Goal: Information Seeking & Learning: Learn about a topic

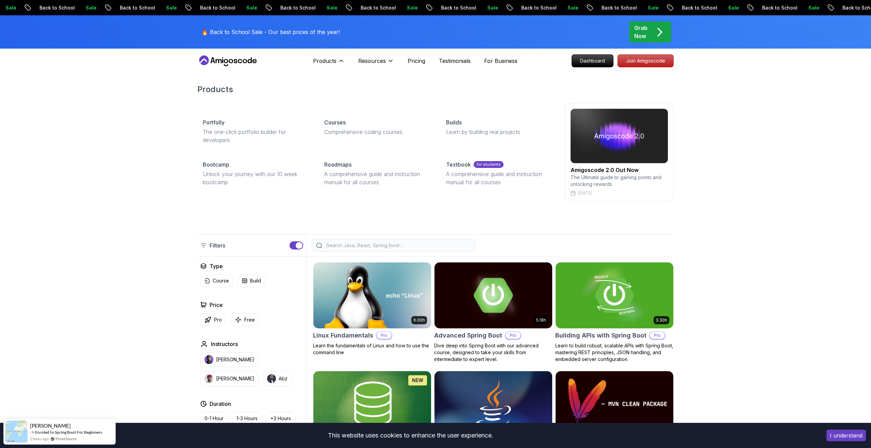
click at [585, 167] on h2 "Amigoscode 2.0 Out Now" at bounding box center [619, 170] width 97 height 8
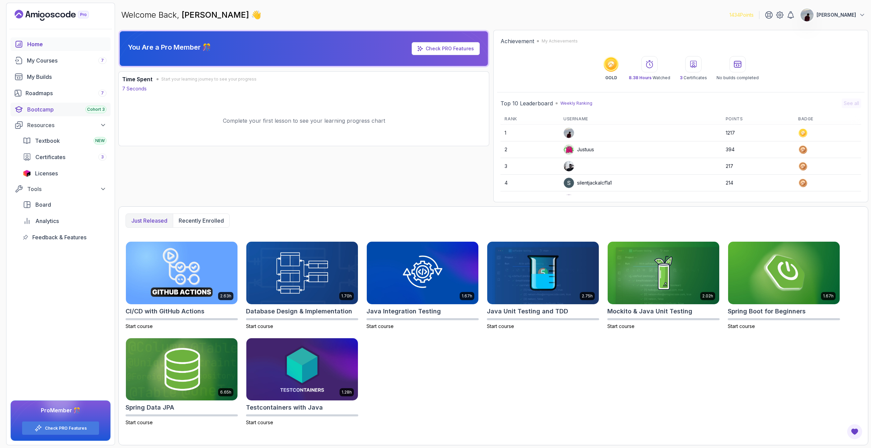
click at [63, 111] on div "Bootcamp Cohort 3" at bounding box center [66, 109] width 79 height 8
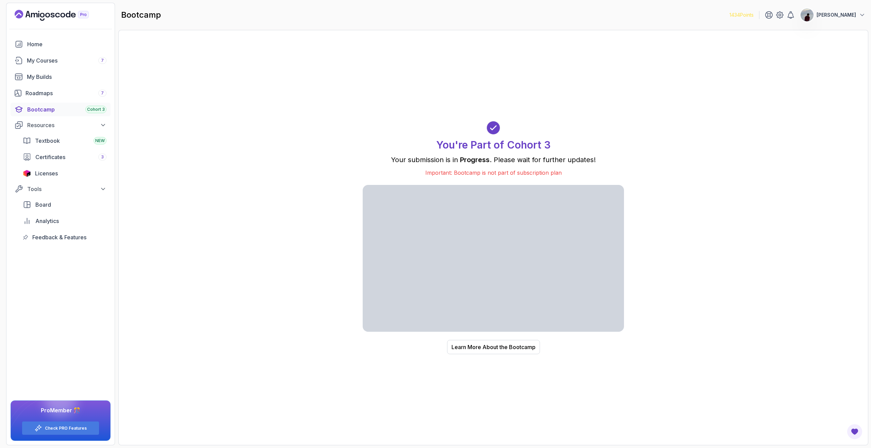
click at [313, 234] on div "You're Part of Cohort 3 Your submission is in Progress . Please wait for furthe…" at bounding box center [494, 237] width 736 height 401
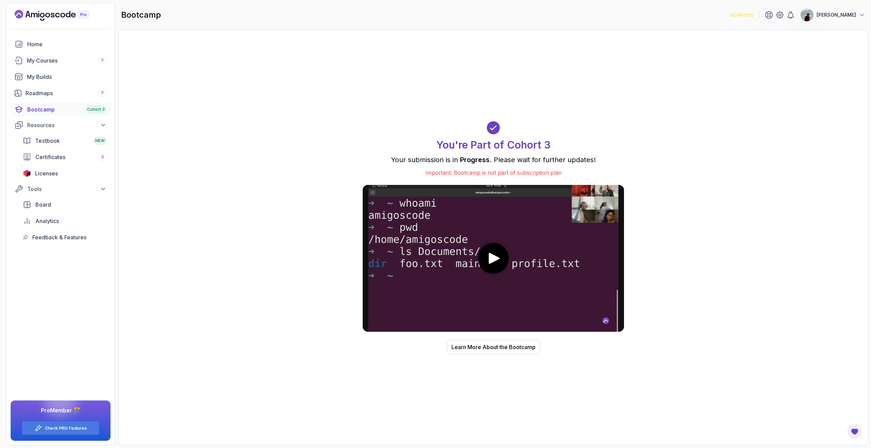
click at [59, 104] on link "Bootcamp Cohort 3" at bounding box center [61, 110] width 100 height 14
click at [90, 109] on span "Cohort 3" at bounding box center [96, 109] width 18 height 5
click at [54, 140] on span "Textbook" at bounding box center [47, 141] width 25 height 8
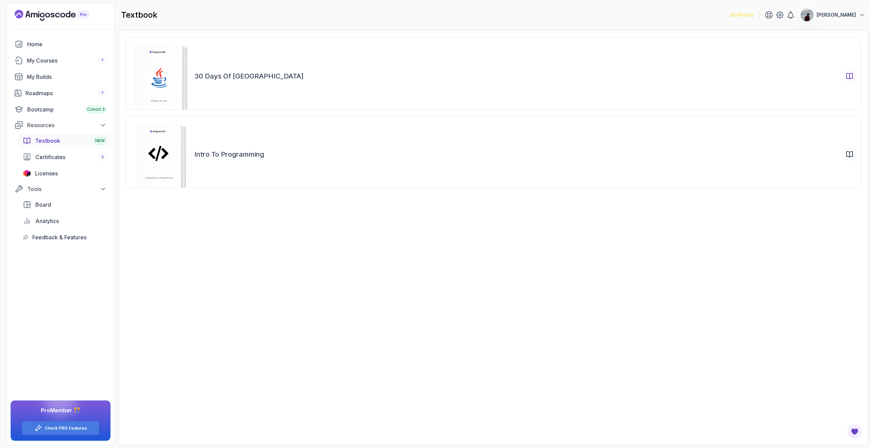
click at [207, 90] on div "30 Days of Java" at bounding box center [494, 73] width 736 height 73
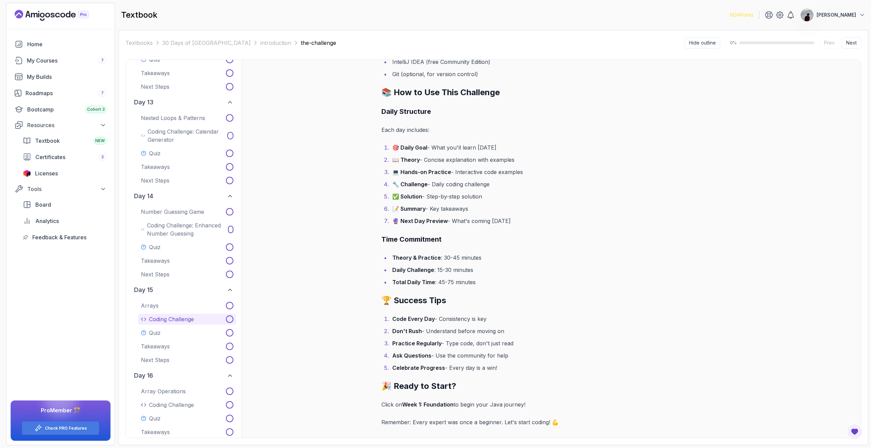
scroll to position [1006, 0]
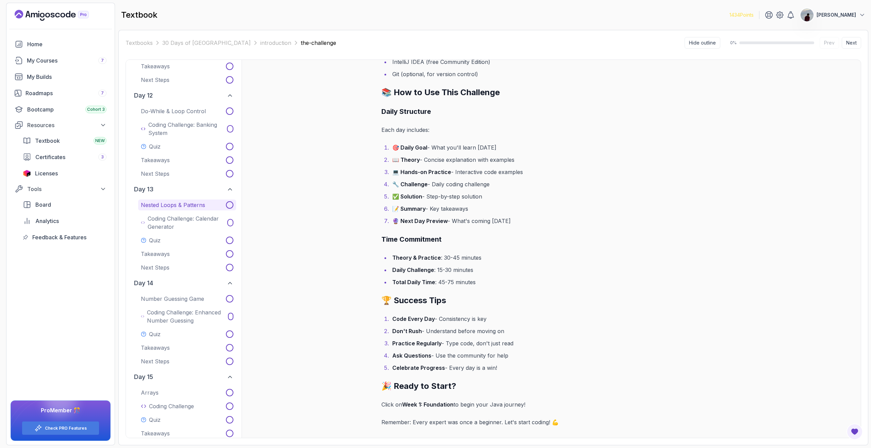
click at [174, 206] on p "Nested Loops & Patterns" at bounding box center [173, 205] width 64 height 8
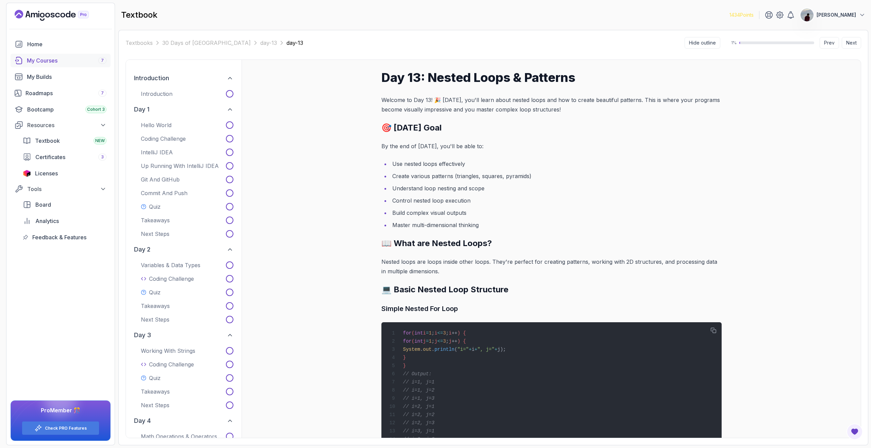
click at [52, 57] on div "My Courses 7" at bounding box center [67, 60] width 80 height 8
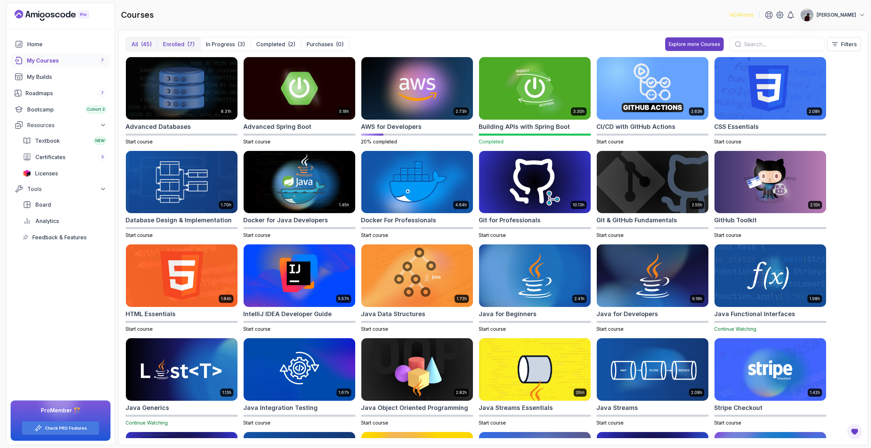
click at [178, 42] on p "Enrolled" at bounding box center [173, 44] width 21 height 8
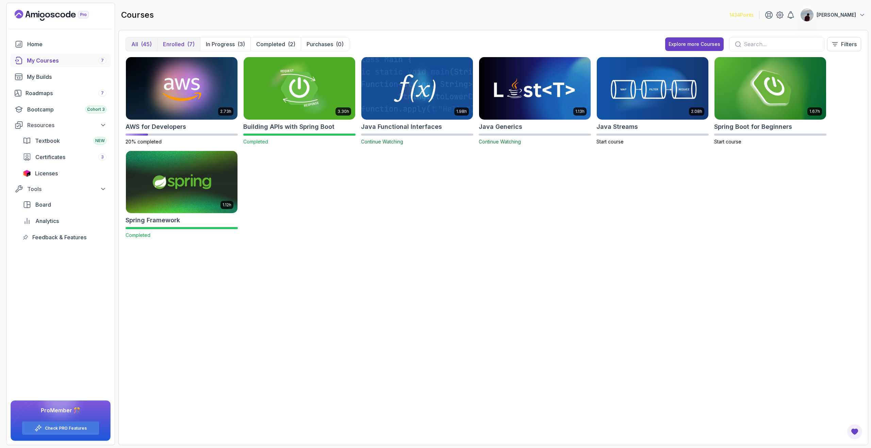
click at [146, 49] on button "All (45)" at bounding box center [141, 44] width 31 height 14
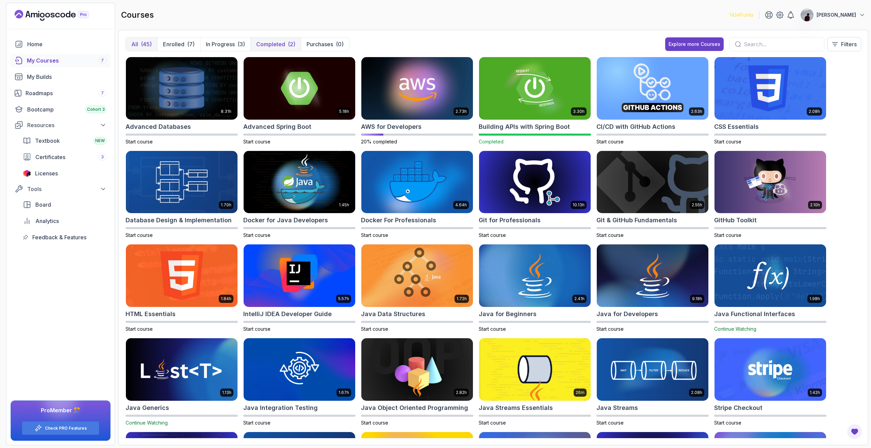
click at [280, 45] on p "Completed" at bounding box center [270, 44] width 29 height 8
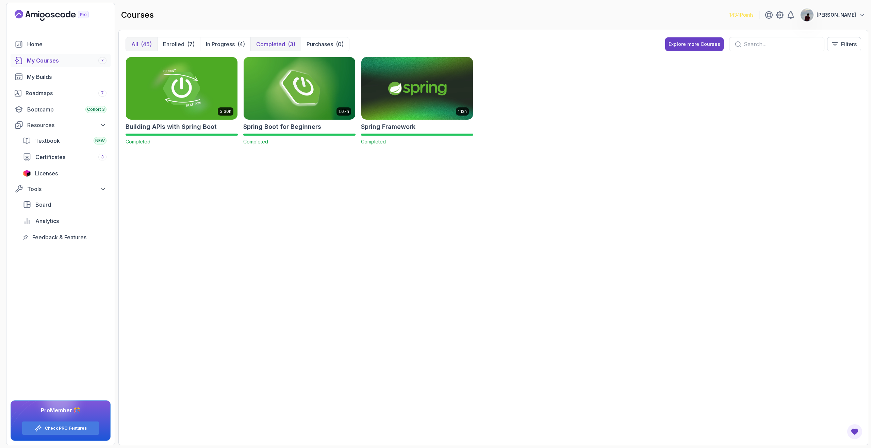
click at [269, 42] on p "Completed" at bounding box center [270, 44] width 29 height 8
click at [268, 44] on p "Completed" at bounding box center [270, 44] width 29 height 8
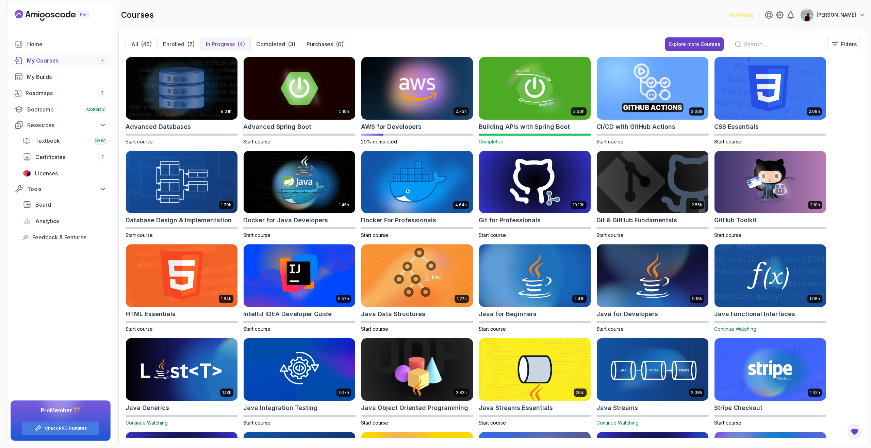
click at [226, 48] on button "In Progress (4)" at bounding box center [225, 44] width 50 height 14
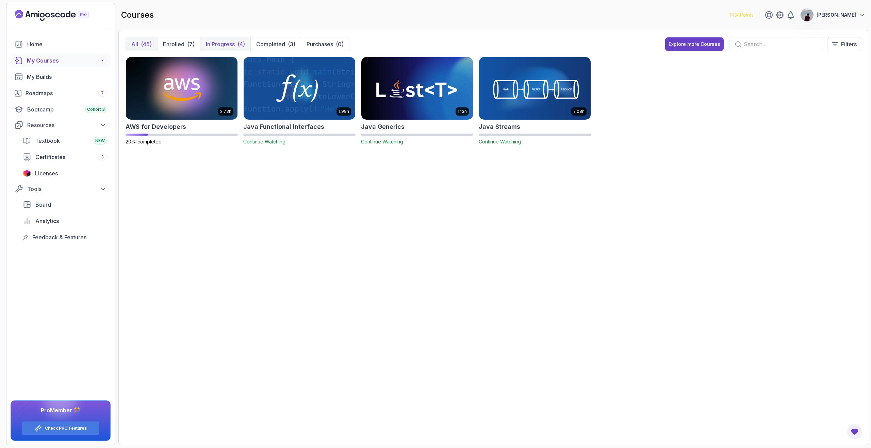
click at [147, 46] on div "(45)" at bounding box center [146, 44] width 11 height 8
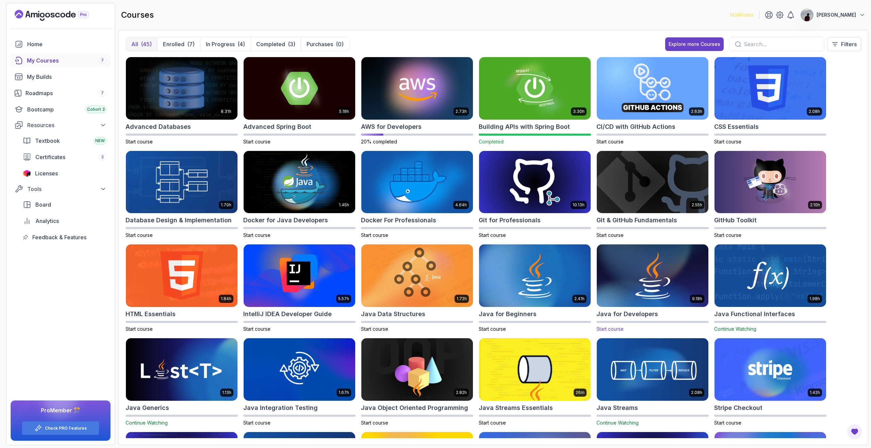
click at [657, 254] on img at bounding box center [652, 276] width 117 height 66
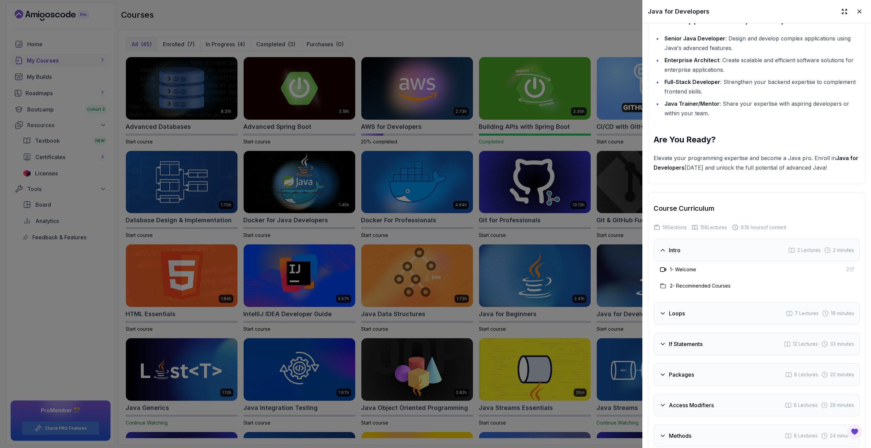
scroll to position [1056, 0]
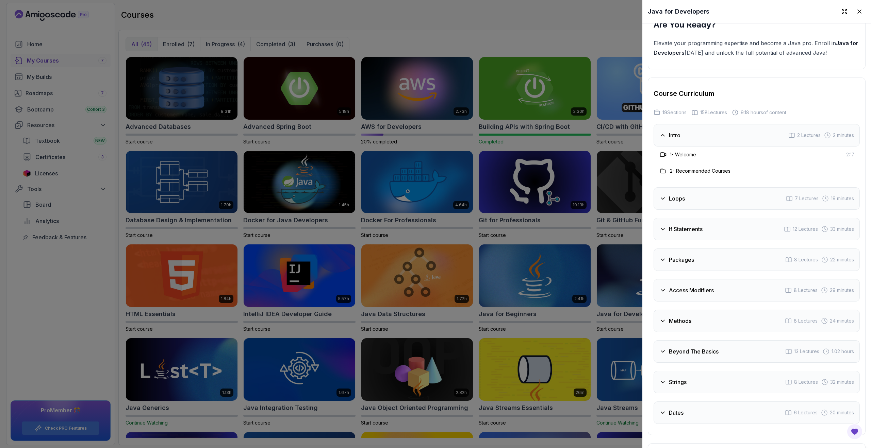
click at [608, 244] on div at bounding box center [435, 224] width 871 height 448
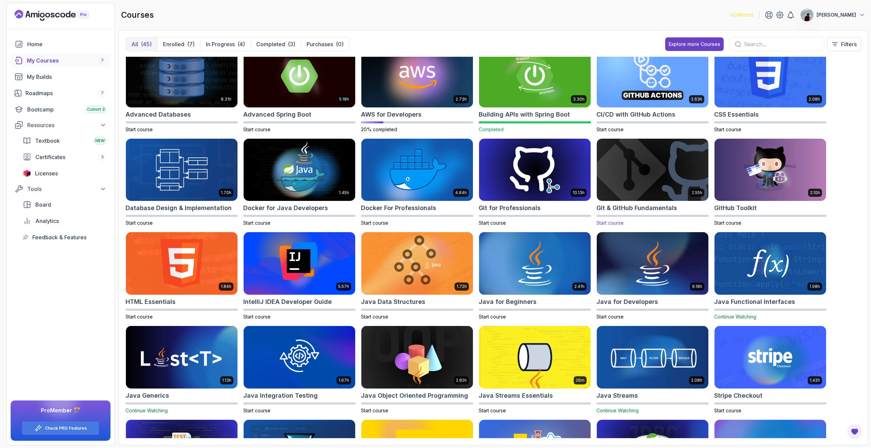
scroll to position [0, 0]
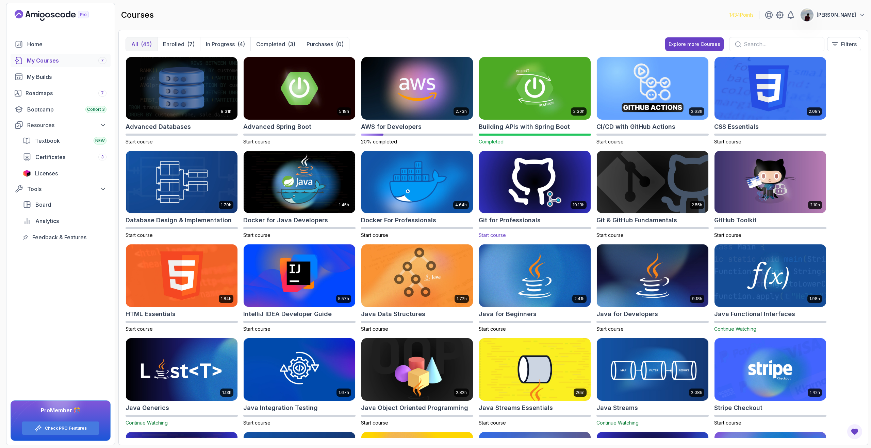
click at [550, 227] on div "10.13h Git for Professionals Start course" at bounding box center [535, 195] width 112 height 88
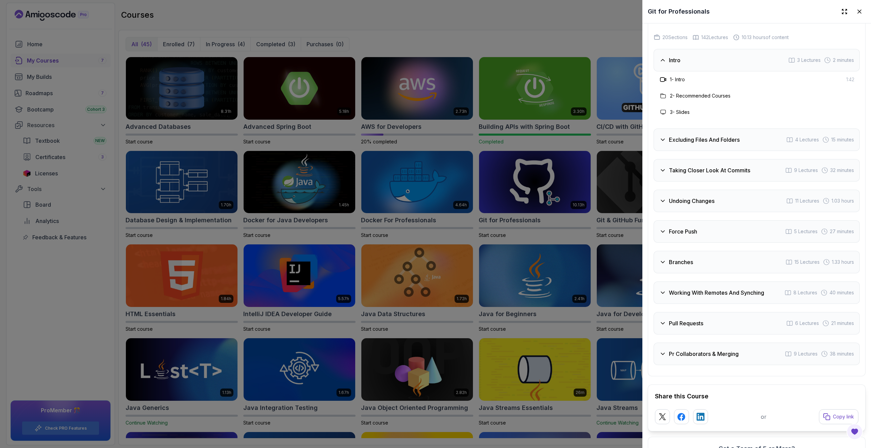
scroll to position [1266, 0]
click at [677, 142] on h3 "Excluding Files And Folders" at bounding box center [704, 139] width 71 height 8
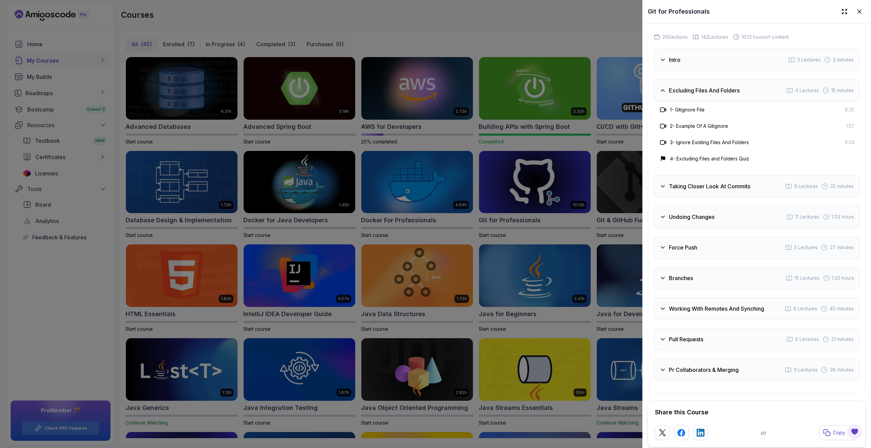
click at [674, 89] on h3 "Excluding Files And Folders" at bounding box center [704, 90] width 71 height 8
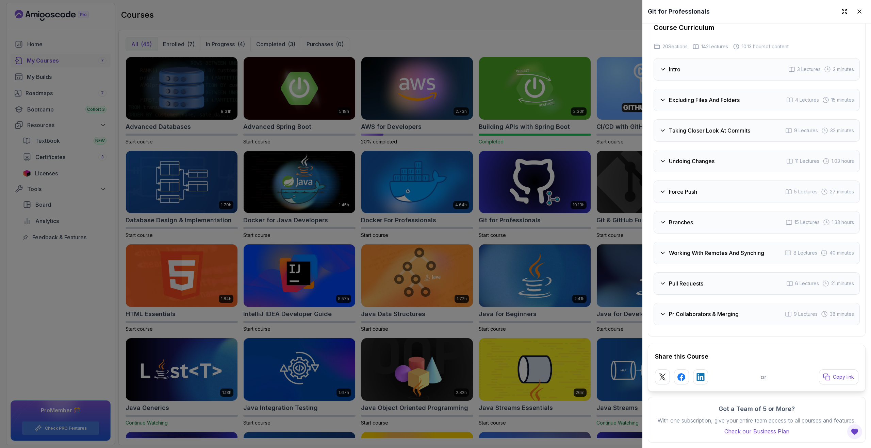
click at [709, 318] on div "Pr Collaborators & Merging 9 Lectures 38 minutes" at bounding box center [757, 314] width 206 height 22
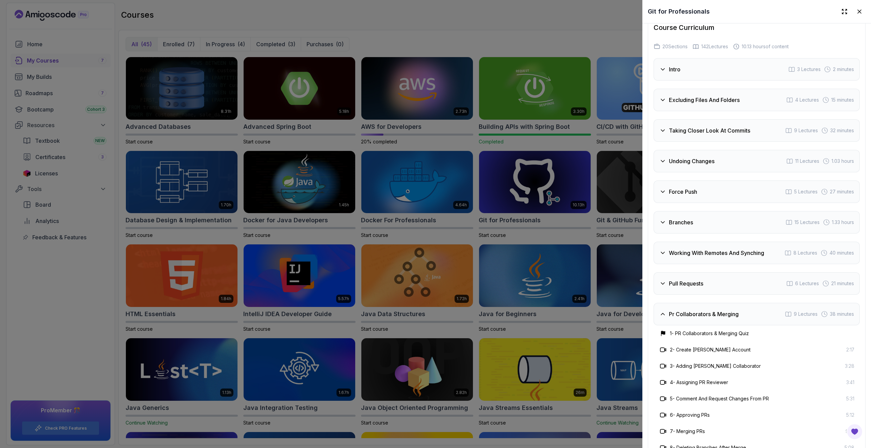
click at [709, 318] on div "Pr Collaborators & Merging 9 Lectures 38 minutes" at bounding box center [757, 314] width 206 height 22
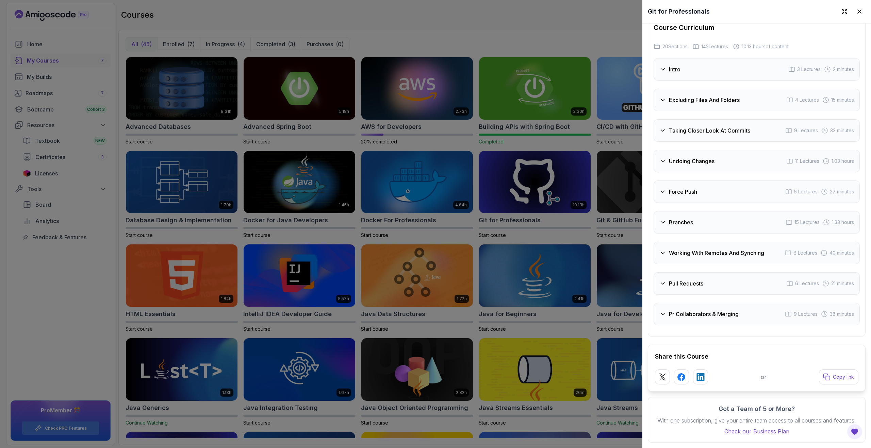
click at [629, 333] on div at bounding box center [435, 224] width 871 height 448
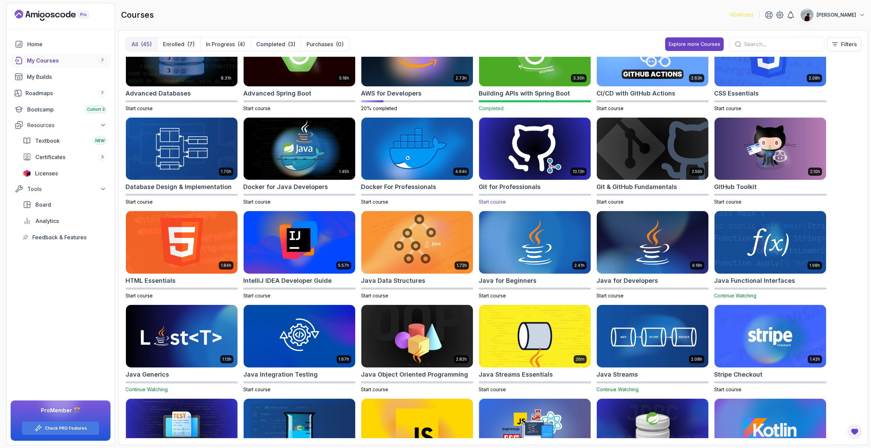
scroll to position [0, 0]
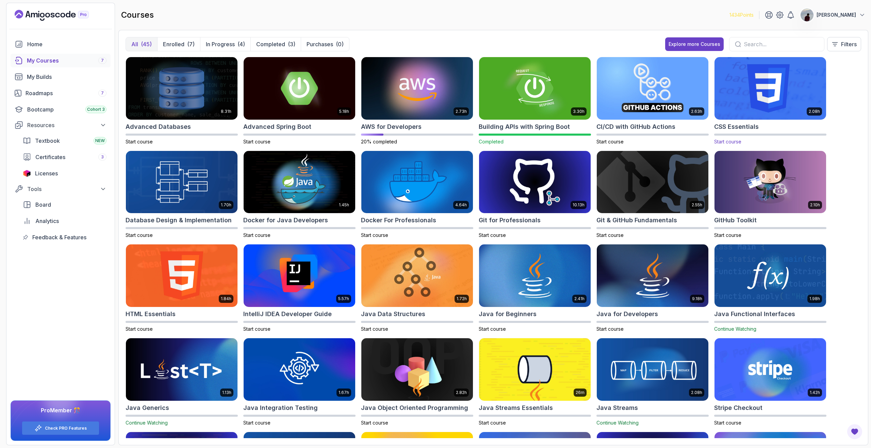
click at [735, 124] on h2 "CSS Essentials" at bounding box center [736, 127] width 45 height 10
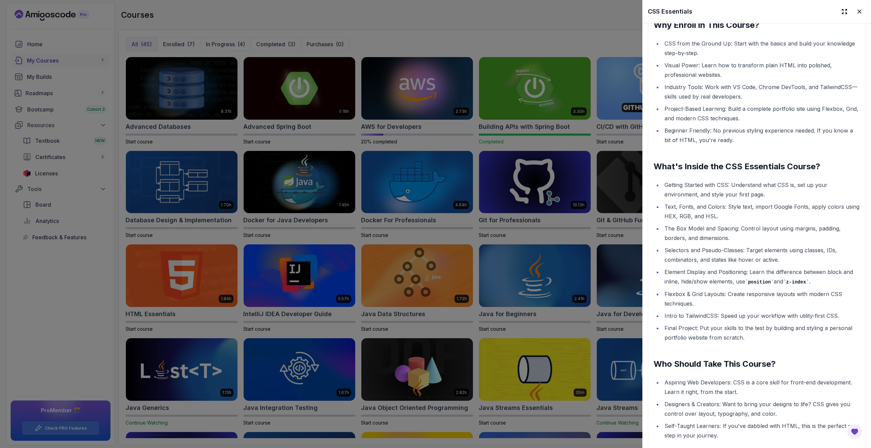
scroll to position [954, 0]
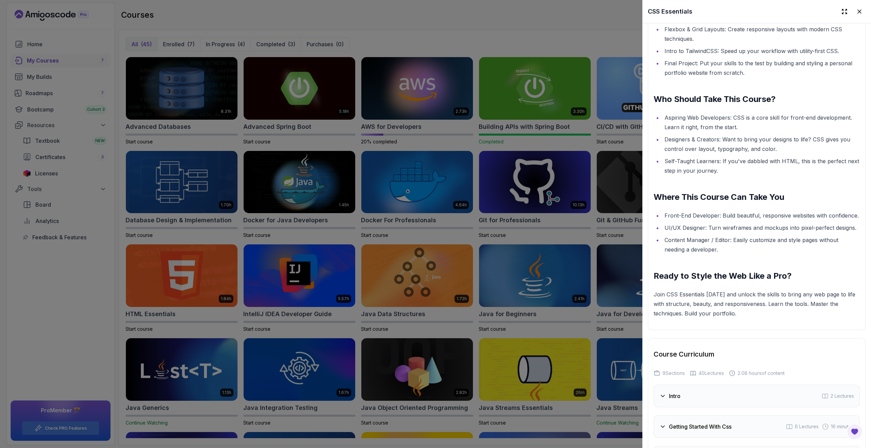
click at [531, 187] on div at bounding box center [435, 224] width 871 height 448
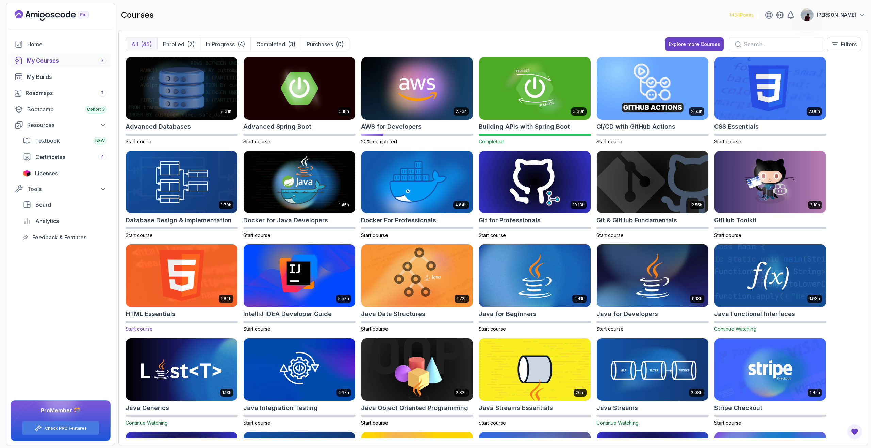
click at [186, 316] on div "HTML Essentials" at bounding box center [182, 315] width 112 height 10
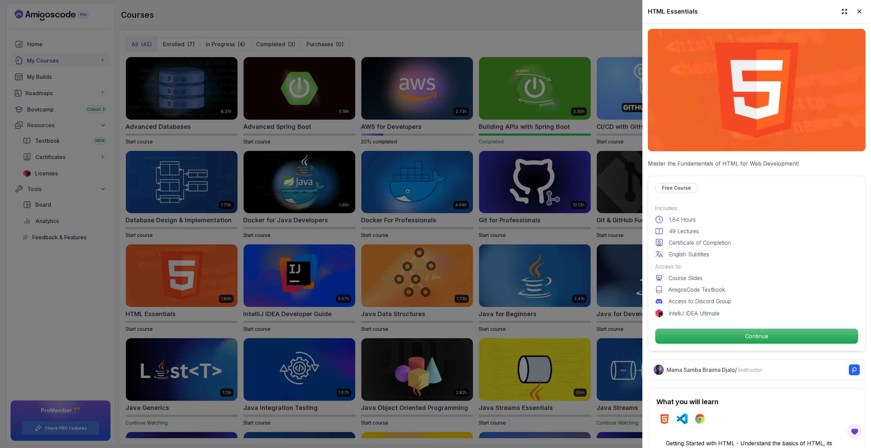
click at [271, 263] on div at bounding box center [435, 224] width 871 height 448
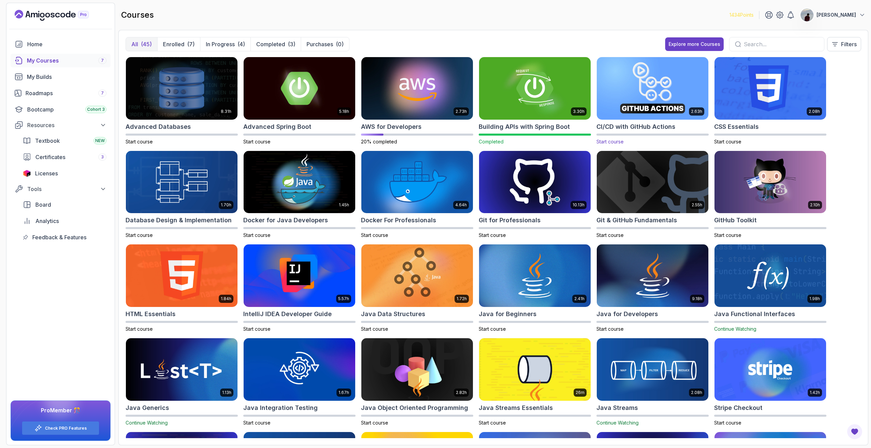
click at [685, 128] on div "CI/CD with GitHub Actions" at bounding box center [652, 127] width 112 height 10
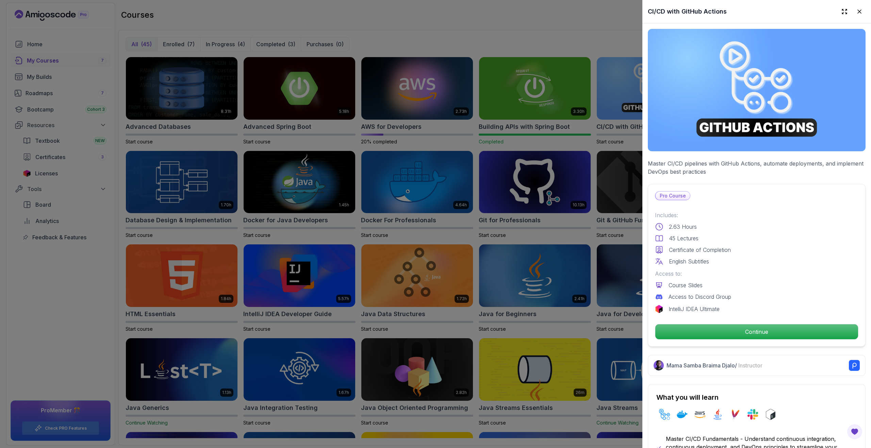
click at [564, 166] on div at bounding box center [435, 224] width 871 height 448
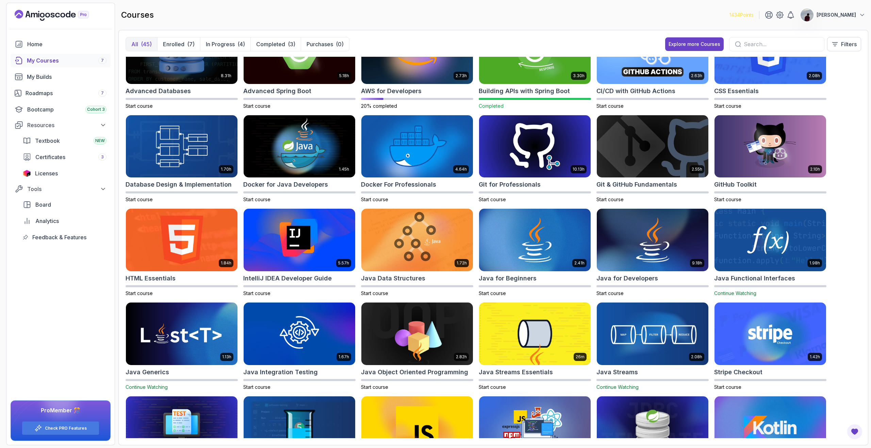
scroll to position [371, 0]
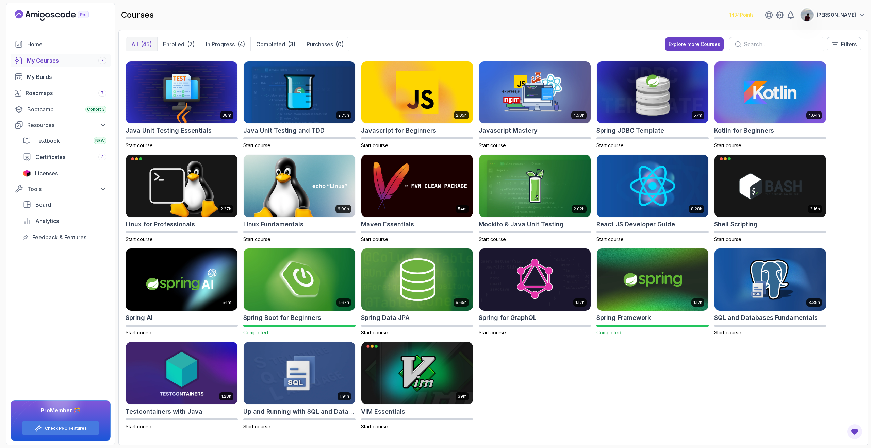
click at [506, 363] on div "8.31h Advanced Databases Start course 5.18h Advanced Spring Boot Start course 2…" at bounding box center [494, 248] width 736 height 382
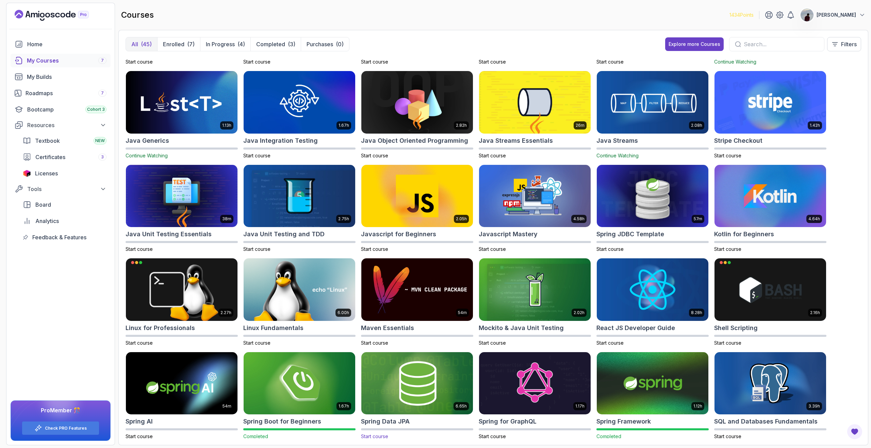
scroll to position [268, 0]
click at [67, 430] on link "Check PRO Features" at bounding box center [66, 428] width 42 height 5
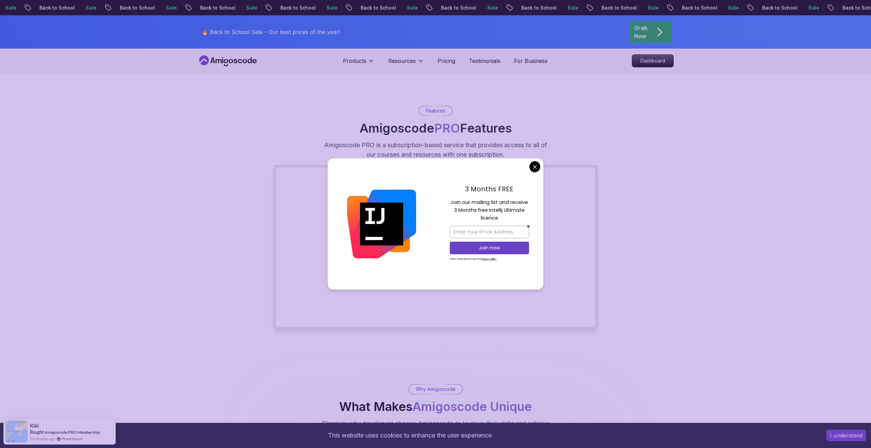
click at [527, 166] on div "3 Months FREE Join our mailing list and receive 3 Months free Intellij Ultimate…" at bounding box center [489, 224] width 108 height 131
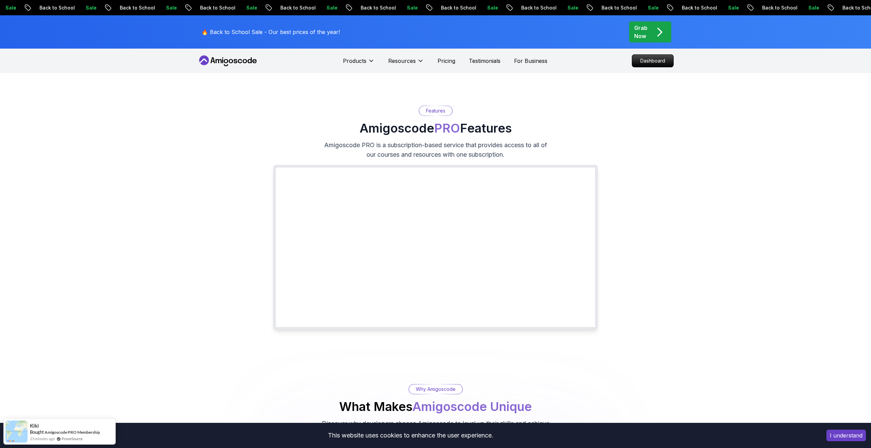
click at [230, 72] on nav "Products Resources Pricing Testimonials For Business Dashboard" at bounding box center [435, 61] width 476 height 24
click at [226, 62] on icon at bounding box center [227, 60] width 61 height 11
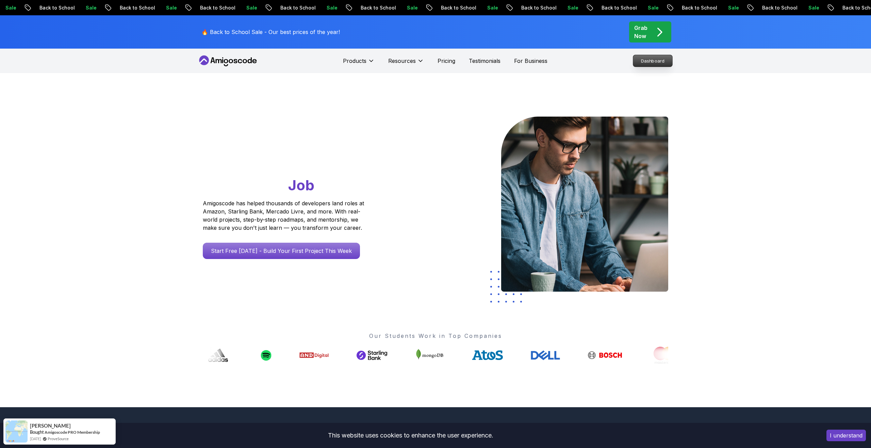
click at [654, 62] on p "Dashboard" at bounding box center [652, 61] width 39 height 12
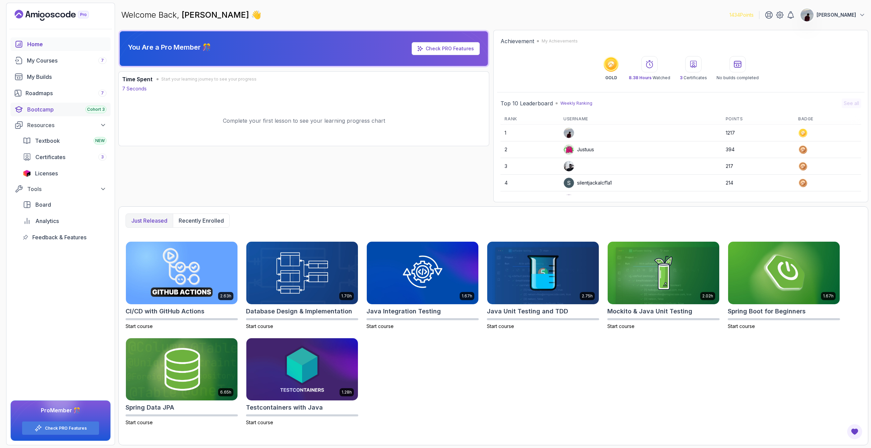
click at [27, 112] on link "Bootcamp Cohort 3" at bounding box center [61, 110] width 100 height 14
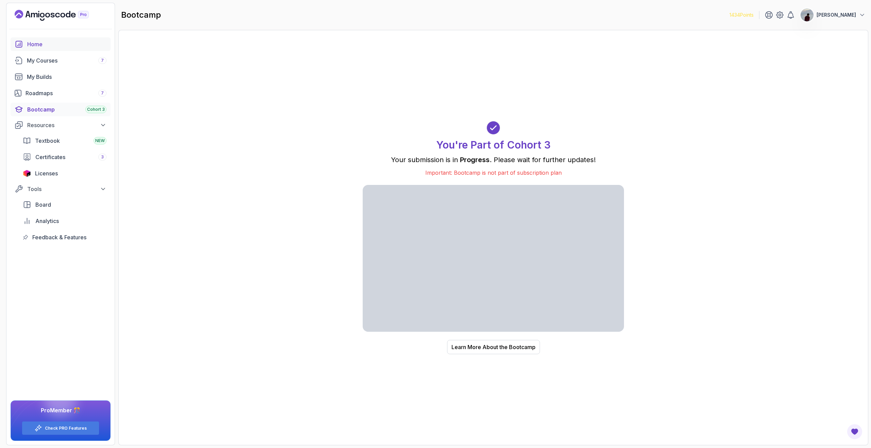
click at [29, 47] on div "Home" at bounding box center [66, 44] width 79 height 8
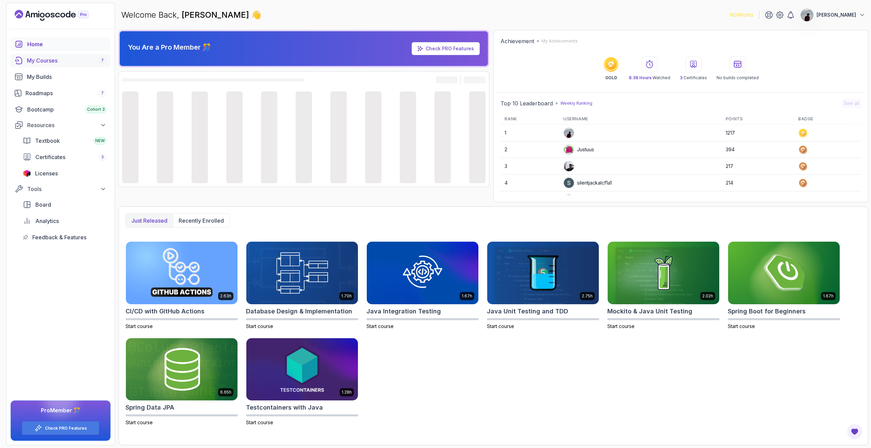
click at [48, 63] on div "My Courses 7" at bounding box center [67, 60] width 80 height 8
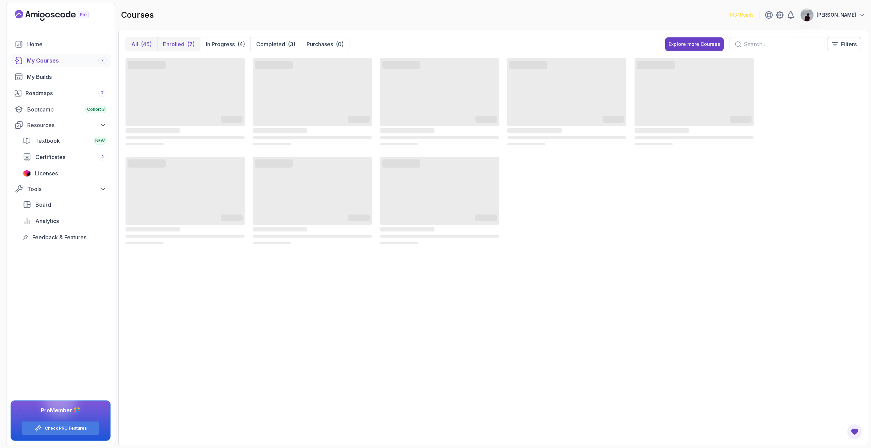
click at [168, 47] on p "Enrolled" at bounding box center [173, 44] width 21 height 8
click at [147, 43] on div "(45)" at bounding box center [146, 44] width 11 height 8
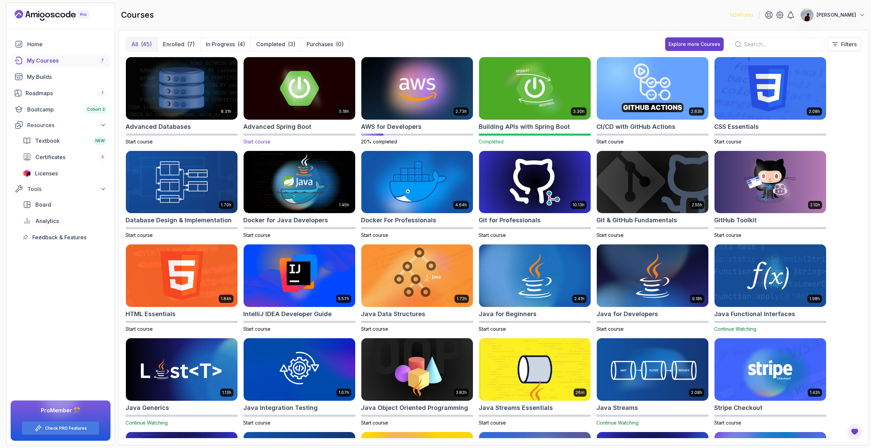
click at [299, 121] on div "5.18h Advanced Spring Boot Start course" at bounding box center [299, 101] width 112 height 88
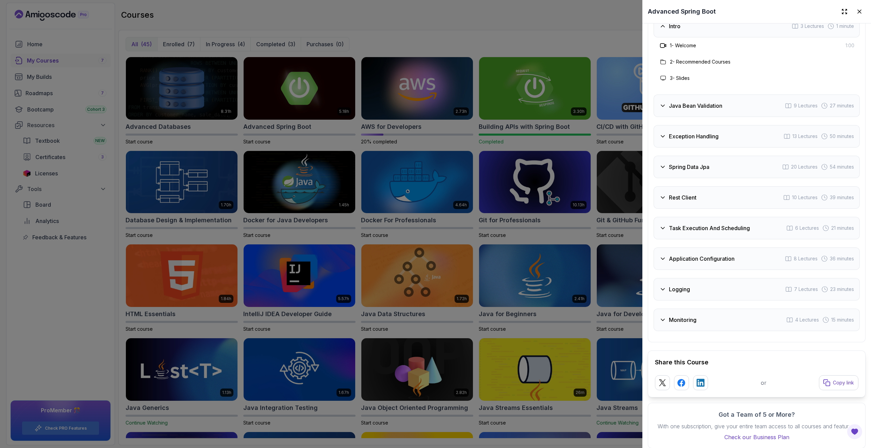
scroll to position [1253, 0]
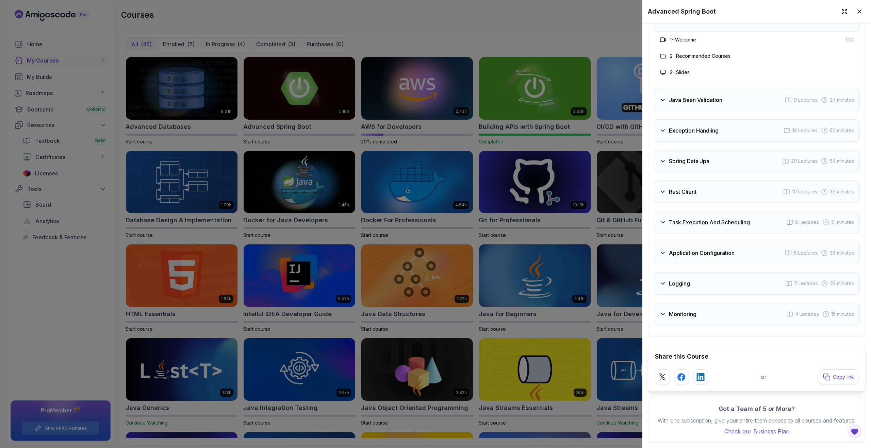
click at [616, 275] on div at bounding box center [435, 224] width 871 height 448
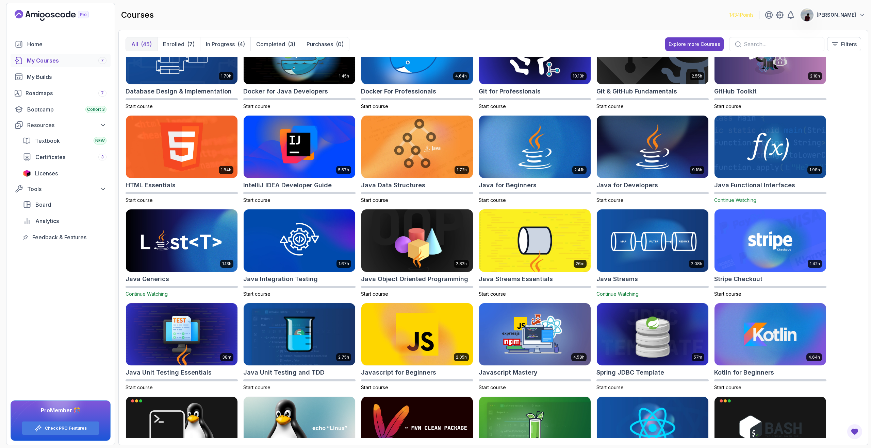
scroll to position [76, 0]
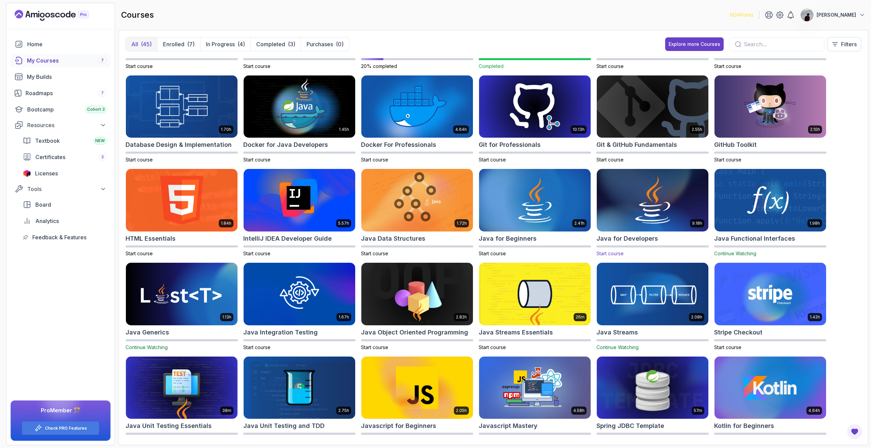
click at [623, 229] on img at bounding box center [652, 201] width 117 height 66
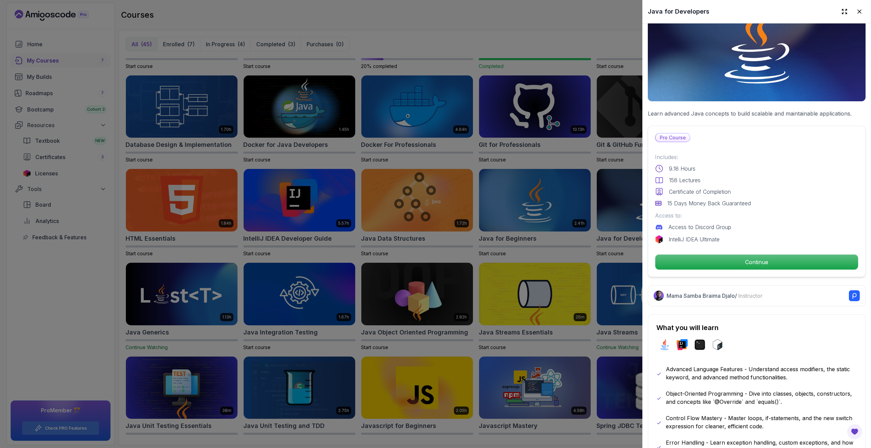
scroll to position [0, 0]
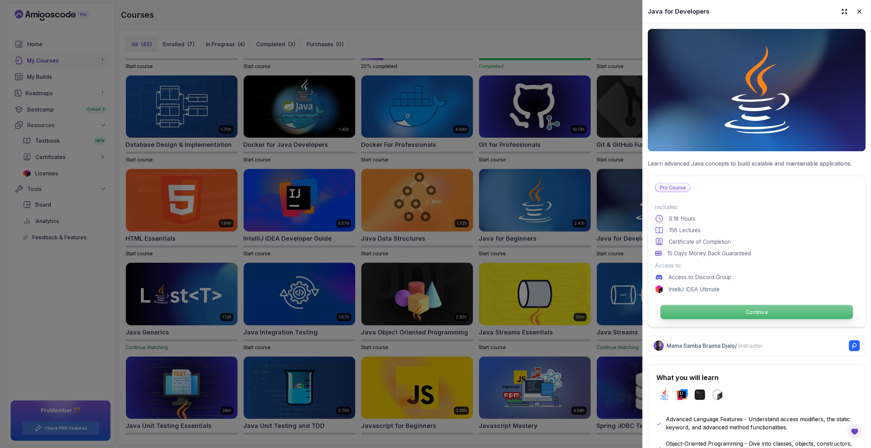
click at [731, 314] on p "Continue" at bounding box center [756, 312] width 193 height 14
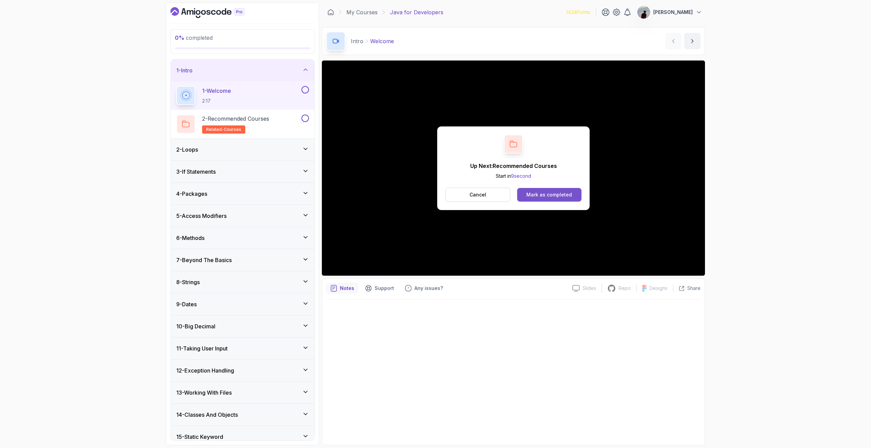
click at [550, 194] on div "Mark as completed" at bounding box center [549, 195] width 46 height 7
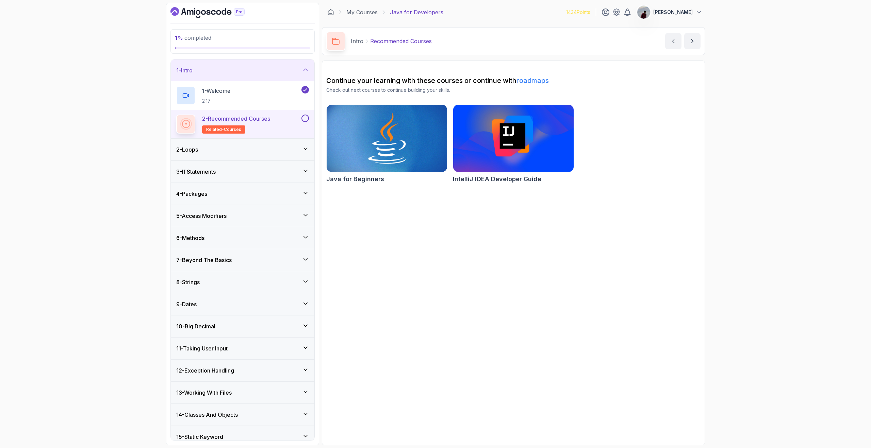
click at [368, 143] on img at bounding box center [387, 138] width 127 height 71
click at [255, 266] on div "7 - Beyond The Basics" at bounding box center [243, 260] width 144 height 22
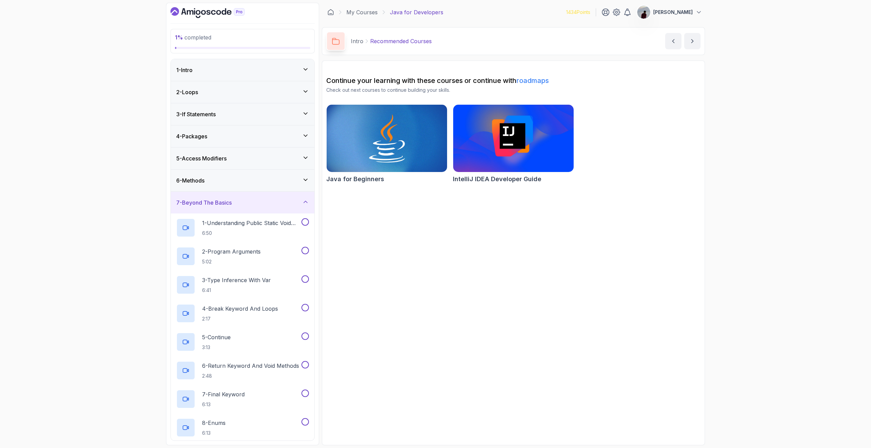
click at [254, 200] on div "7 - Beyond The Basics" at bounding box center [242, 203] width 133 height 8
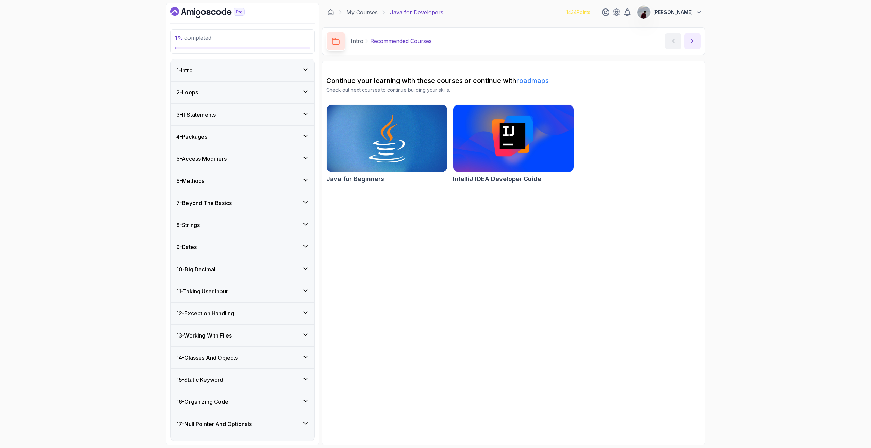
click at [690, 40] on icon "next content" at bounding box center [692, 41] width 7 height 7
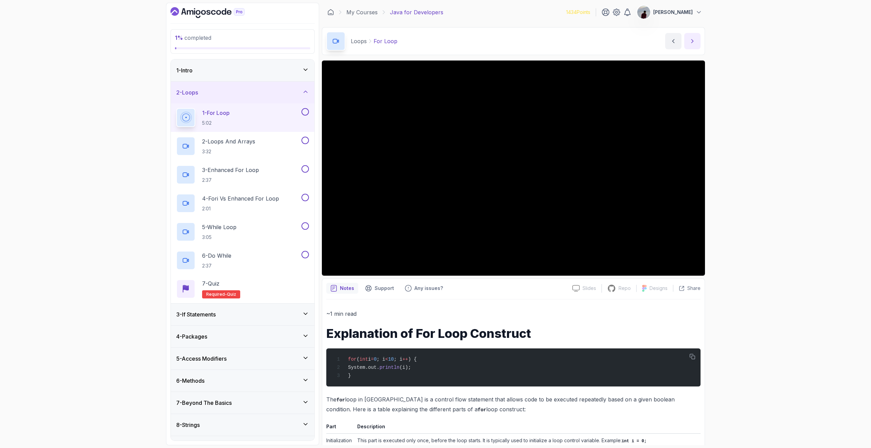
click at [691, 42] on icon "next content" at bounding box center [692, 41] width 7 height 7
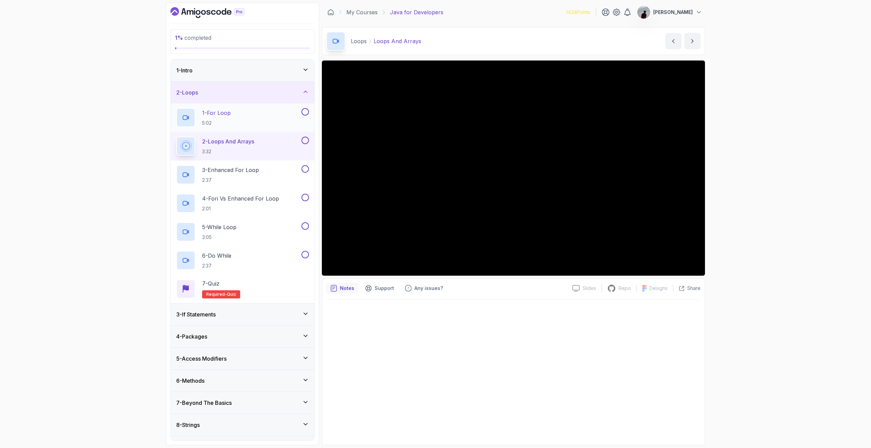
click at [306, 110] on button at bounding box center [304, 111] width 7 height 7
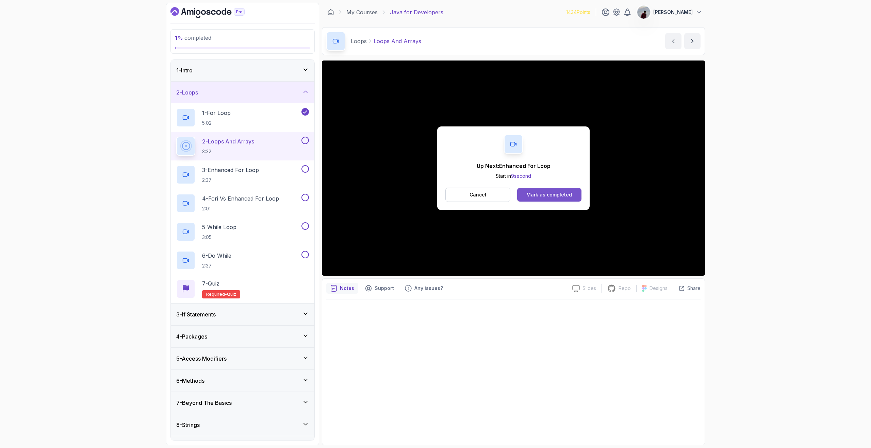
click at [562, 195] on div "Mark as completed" at bounding box center [549, 195] width 46 height 7
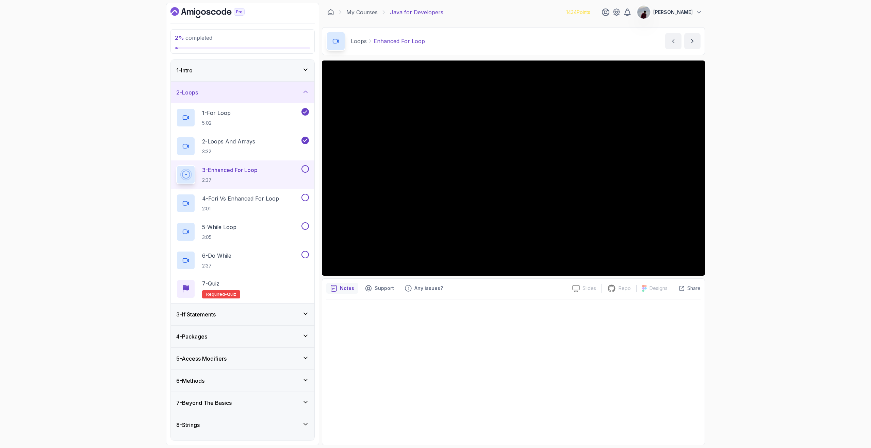
click at [212, 16] on icon "Dashboard" at bounding box center [207, 12] width 74 height 11
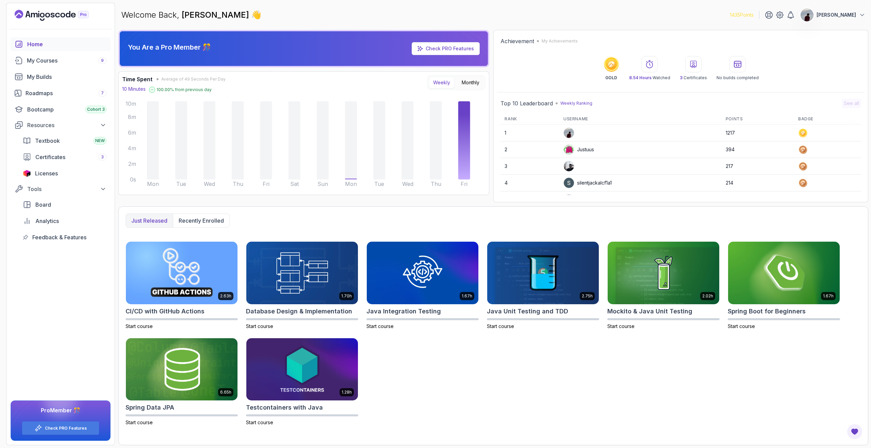
click at [140, 89] on p "10 Minutes" at bounding box center [133, 89] width 23 height 7
click at [50, 59] on div "My Courses 9" at bounding box center [67, 60] width 80 height 8
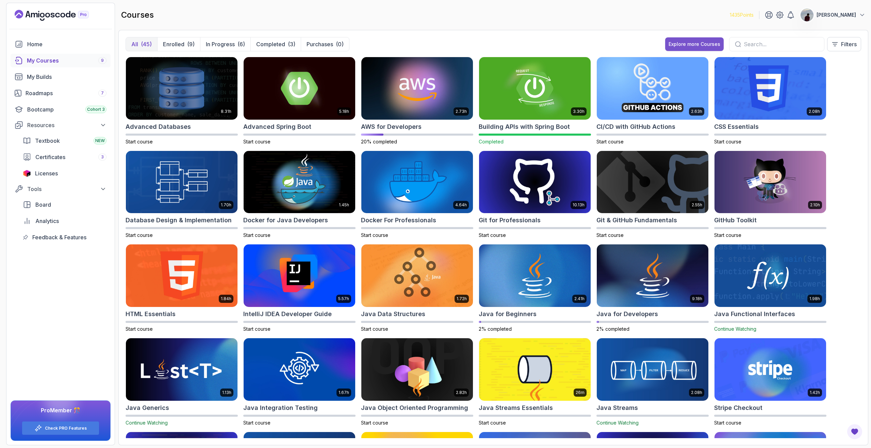
click at [700, 44] on div "Explore more Courses" at bounding box center [695, 44] width 52 height 7
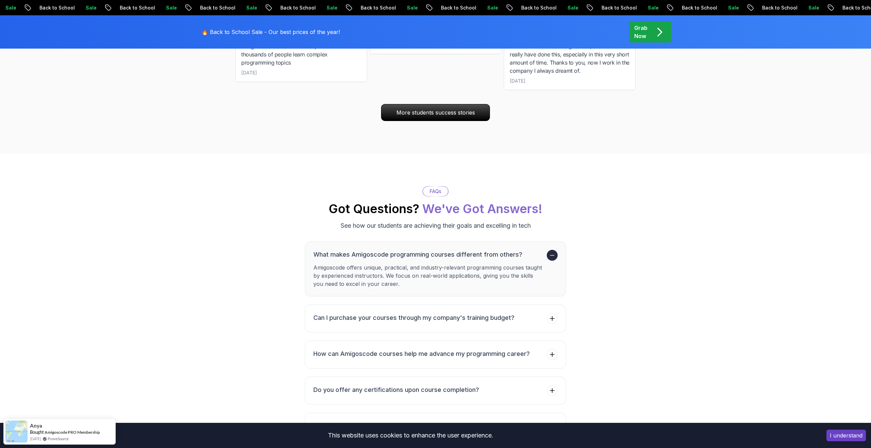
scroll to position [2633, 0]
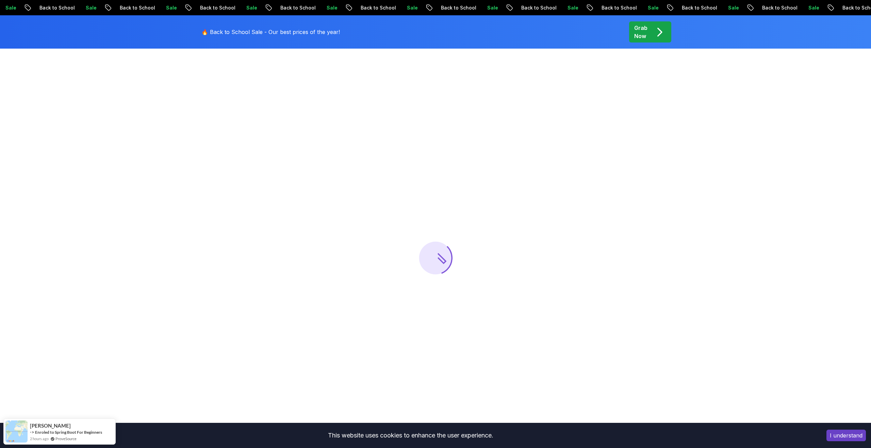
scroll to position [39, 0]
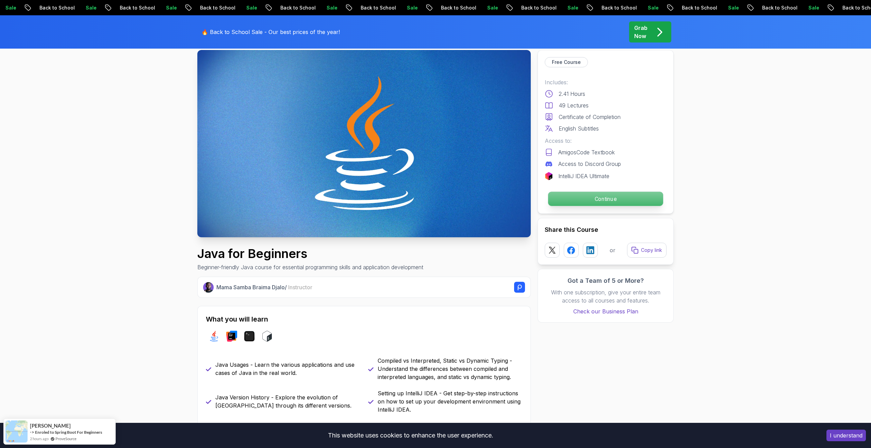
click at [596, 201] on p "Continue" at bounding box center [605, 199] width 115 height 14
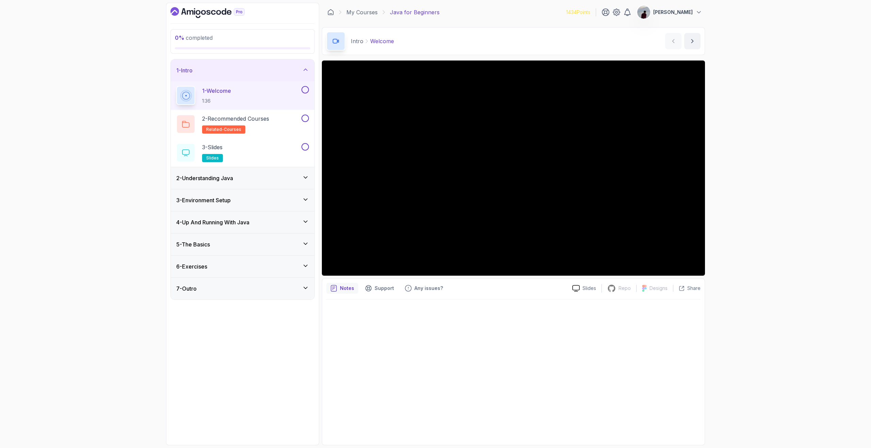
click at [266, 182] on div "2 - Understanding Java" at bounding box center [242, 178] width 133 height 8
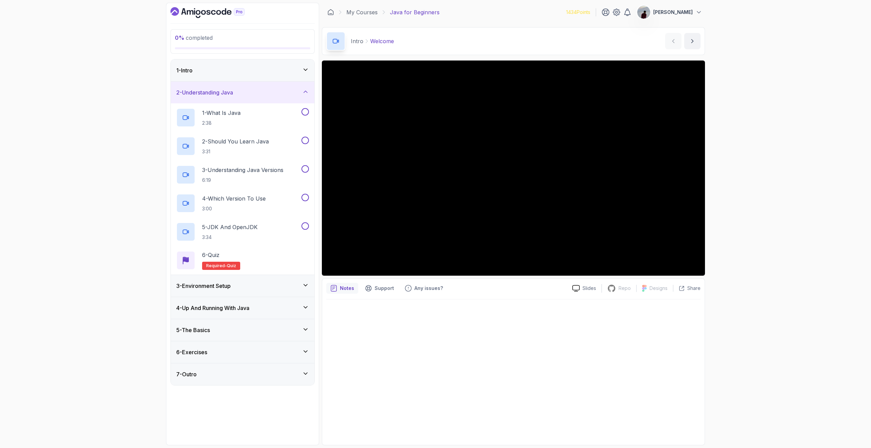
click at [281, 292] on div "3 - Environment Setup" at bounding box center [243, 286] width 144 height 22
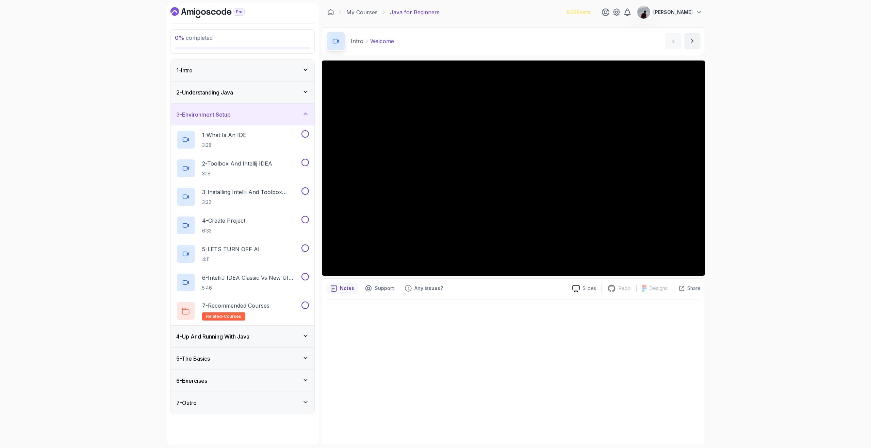
click at [282, 336] on div "4 - Up And Running With Java" at bounding box center [242, 337] width 133 height 8
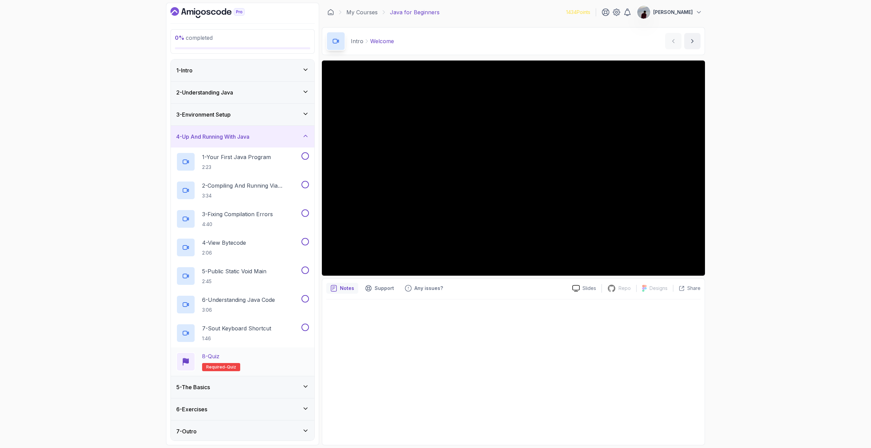
scroll to position [2, 0]
click at [263, 389] on div "5 - The Basics" at bounding box center [242, 386] width 133 height 8
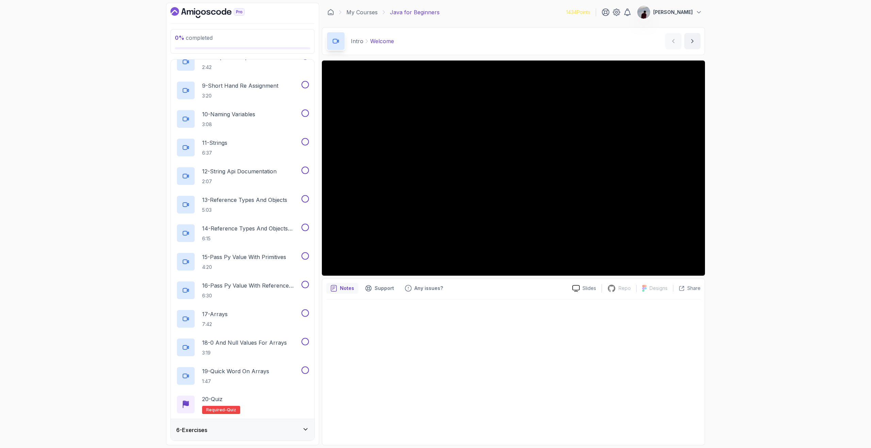
scroll to position [345, 0]
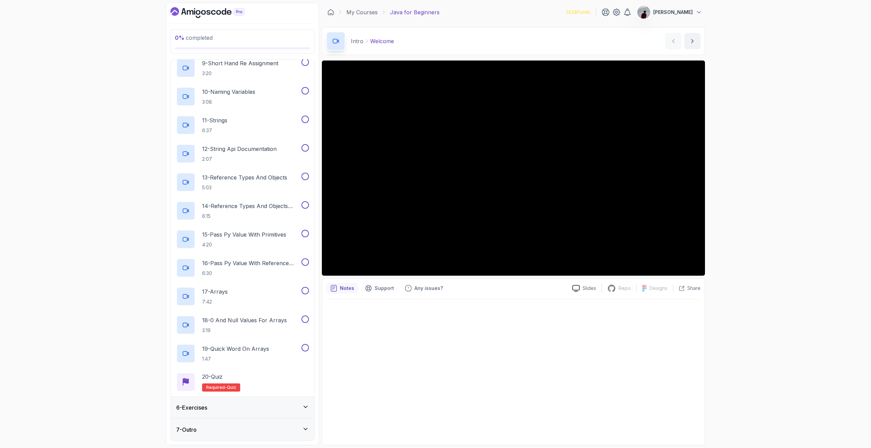
click at [266, 412] on div "6 - Exercises" at bounding box center [243, 408] width 144 height 22
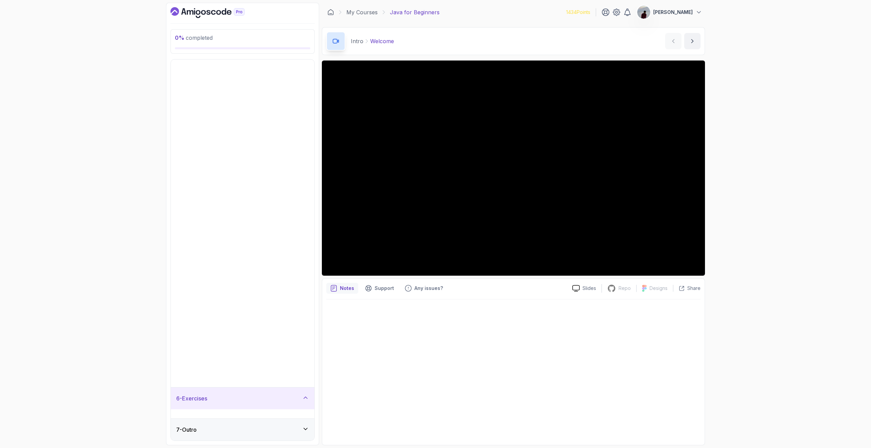
scroll to position [0, 0]
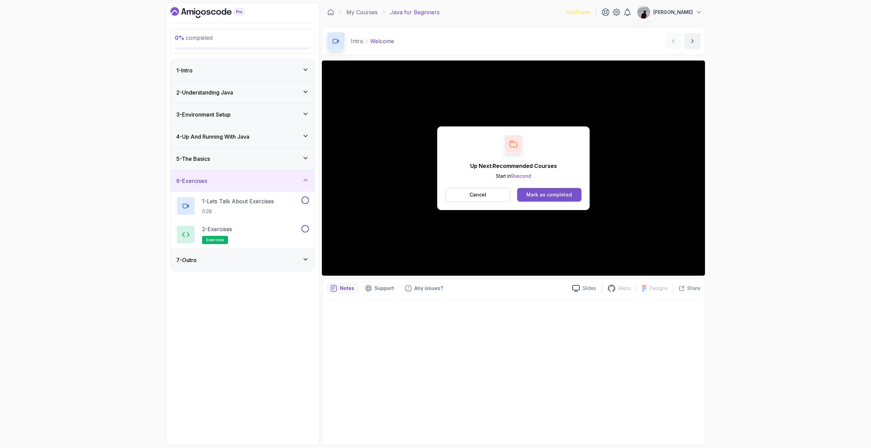
click at [546, 189] on button "Mark as completed" at bounding box center [549, 195] width 64 height 14
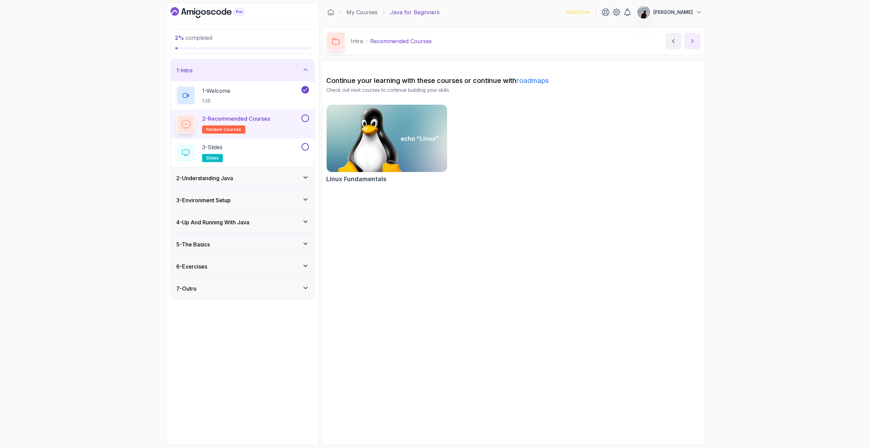
click at [694, 40] on icon "next content" at bounding box center [692, 41] width 7 height 7
